Goal: Check status: Check status

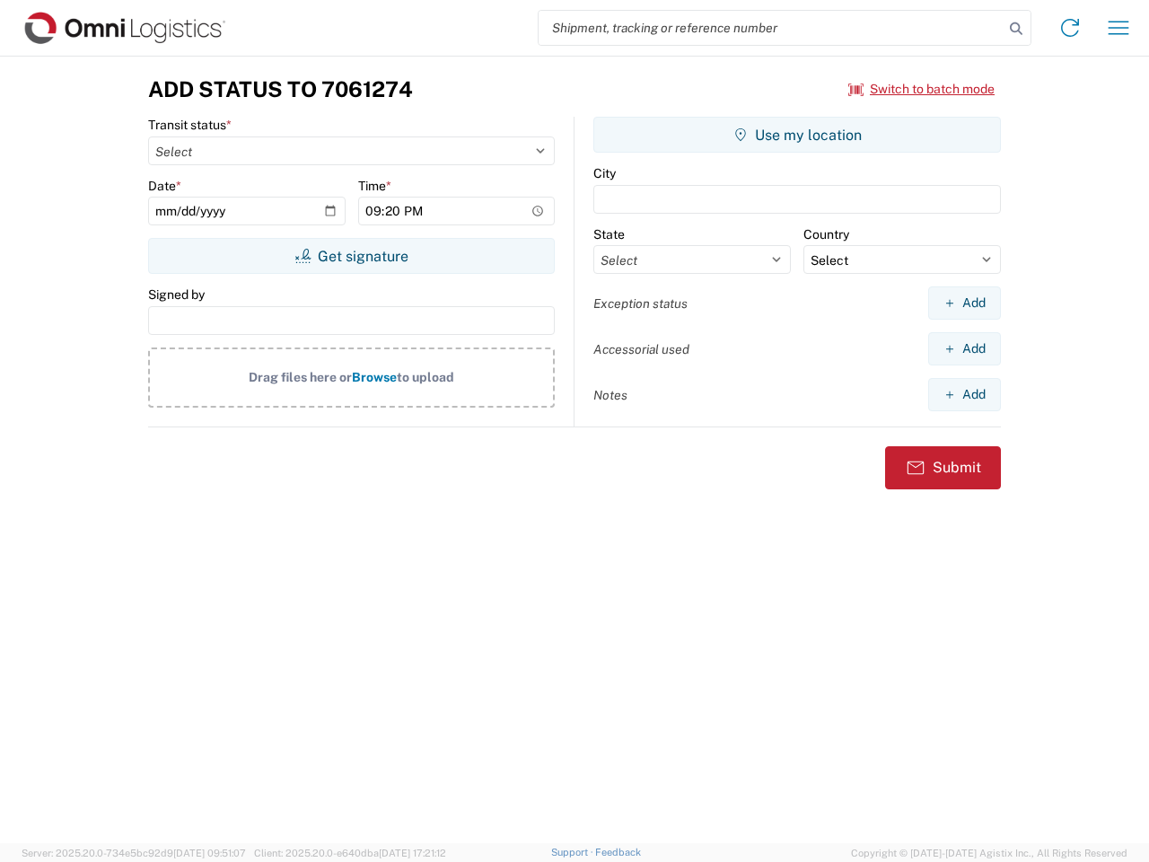
click at [771, 28] on input "search" at bounding box center [770, 28] width 465 height 34
click at [1016, 29] on icon at bounding box center [1015, 28] width 25 height 25
click at [1070, 28] on icon at bounding box center [1069, 27] width 29 height 29
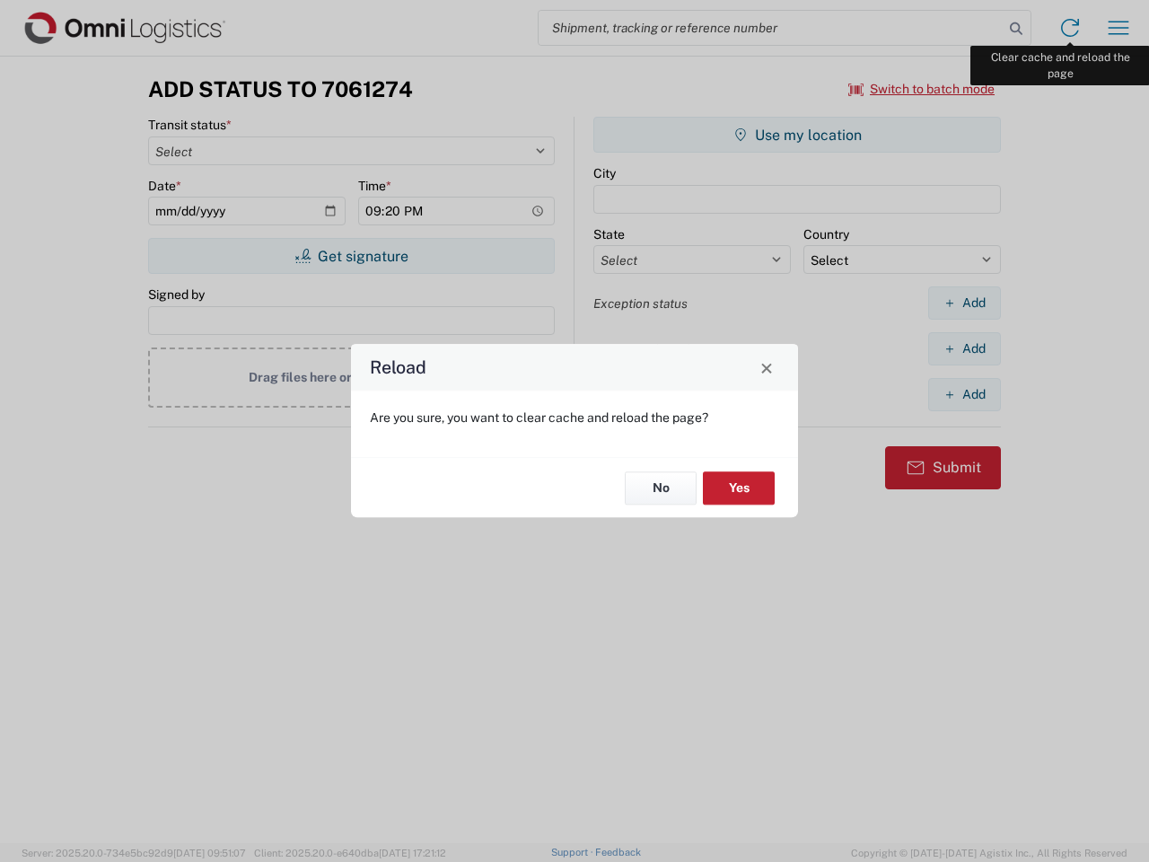
click at [1118, 28] on div "Reload Are you sure, you want to clear cache and reload the page? No Yes" at bounding box center [574, 431] width 1149 height 862
click at [922, 89] on div "Reload Are you sure, you want to clear cache and reload the page? No Yes" at bounding box center [574, 431] width 1149 height 862
click at [351, 256] on div "Reload Are you sure, you want to clear cache and reload the page? No Yes" at bounding box center [574, 431] width 1149 height 862
click at [797, 135] on div "Reload Are you sure, you want to clear cache and reload the page? No Yes" at bounding box center [574, 431] width 1149 height 862
click at [964, 302] on div "Reload Are you sure, you want to clear cache and reload the page? No Yes" at bounding box center [574, 431] width 1149 height 862
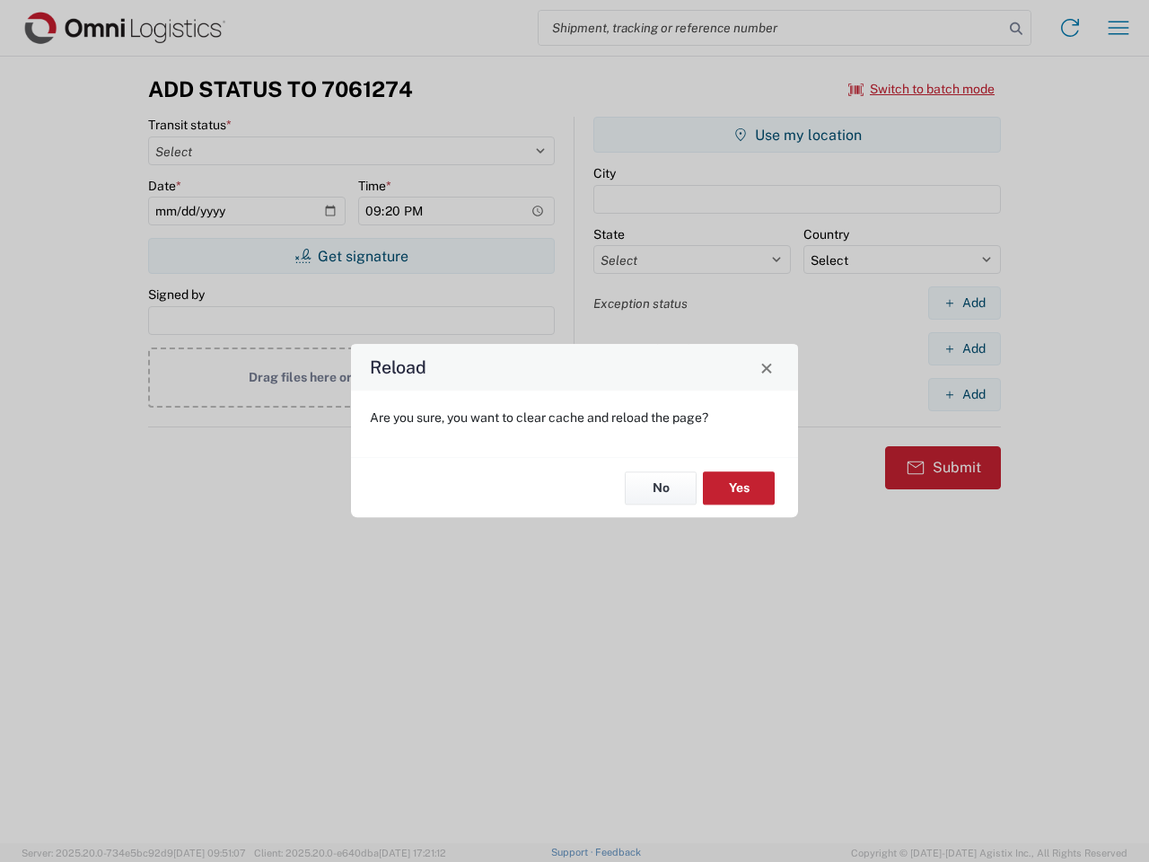
click at [964, 348] on div "Reload Are you sure, you want to clear cache and reload the page? No Yes" at bounding box center [574, 431] width 1149 height 862
click at [964, 394] on div "Reload Are you sure, you want to clear cache and reload the page? No Yes" at bounding box center [574, 431] width 1149 height 862
